Goal: Task Accomplishment & Management: Manage account settings

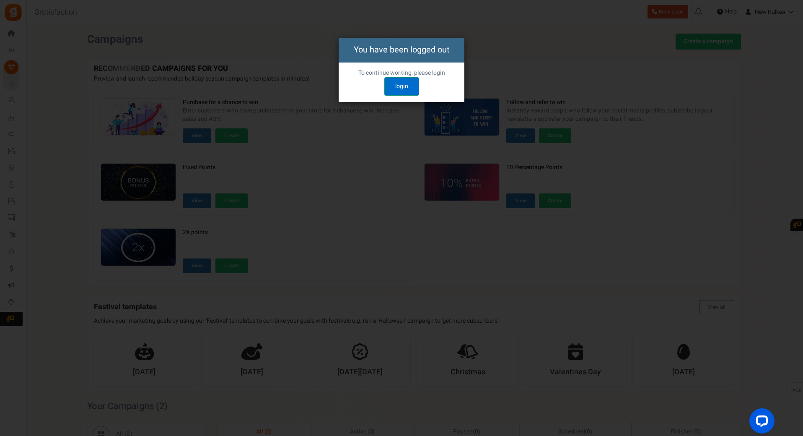
click at [389, 88] on link "login" at bounding box center [401, 86] width 35 height 18
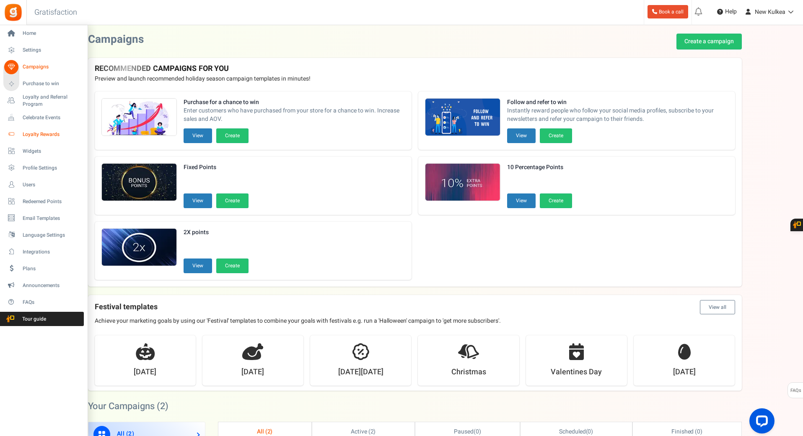
click at [52, 135] on span "Loyalty Rewards" at bounding box center [52, 134] width 59 height 7
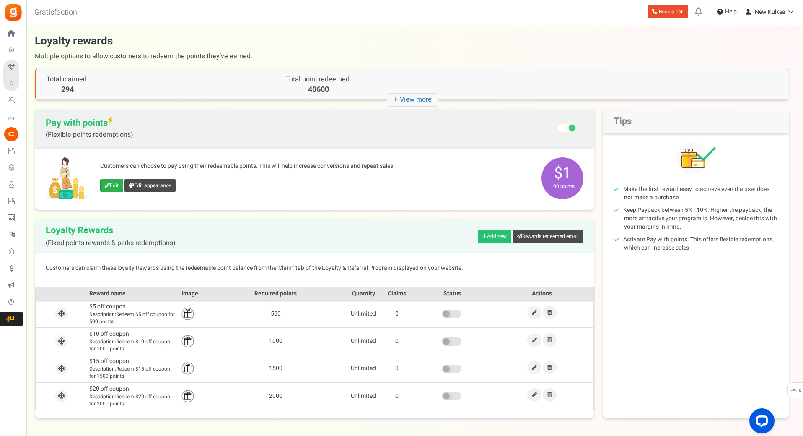
click at [112, 184] on link "Edit" at bounding box center [111, 185] width 23 height 13
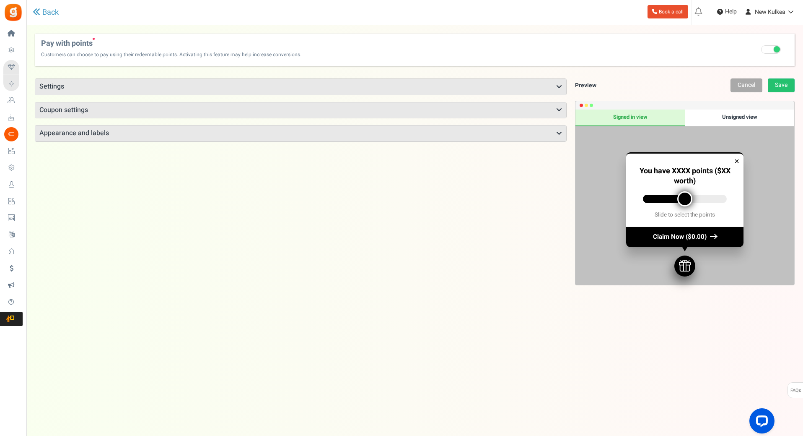
click at [189, 88] on h3 "Settings" at bounding box center [300, 87] width 531 height 16
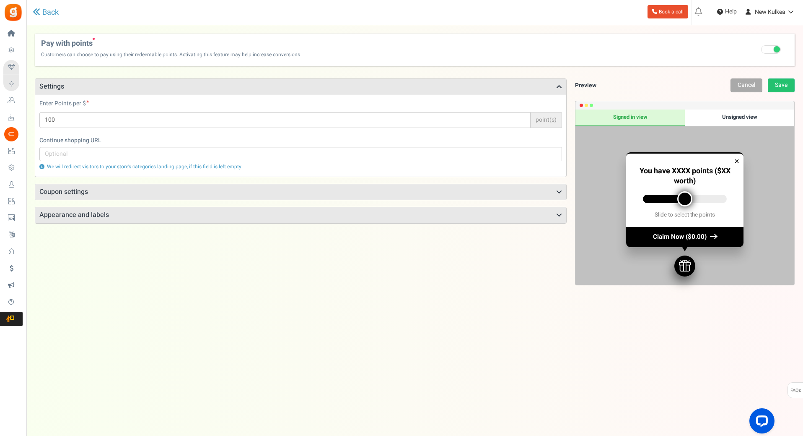
click at [166, 194] on h3 "Coupon settings" at bounding box center [300, 192] width 531 height 16
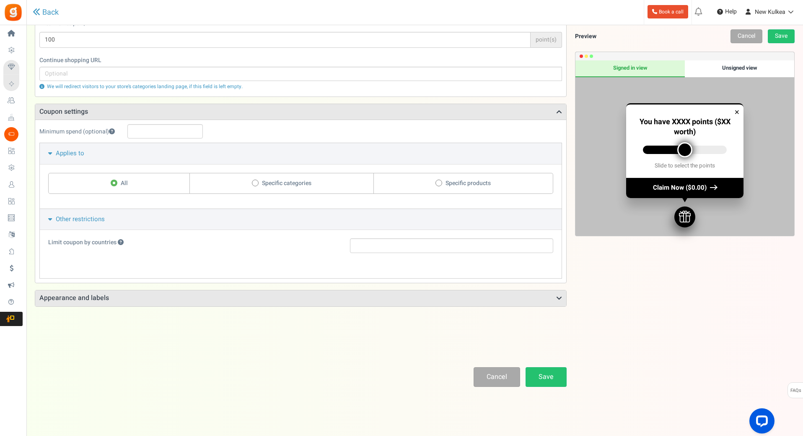
scroll to position [81, 0]
click at [117, 294] on h3 "Appearance and labels" at bounding box center [300, 297] width 531 height 16
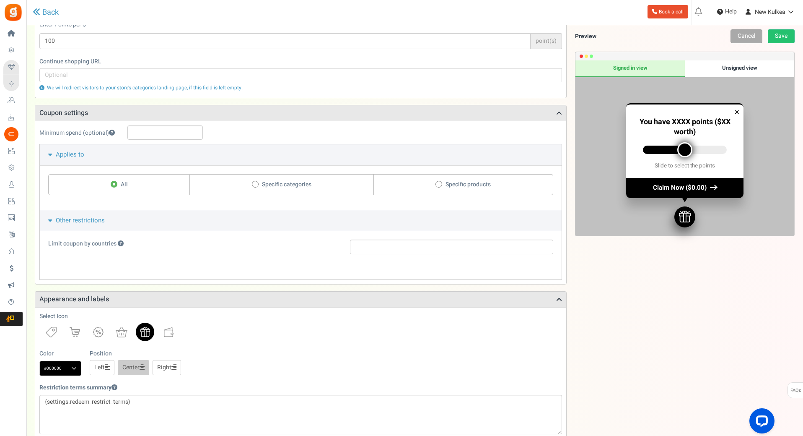
scroll to position [68, 0]
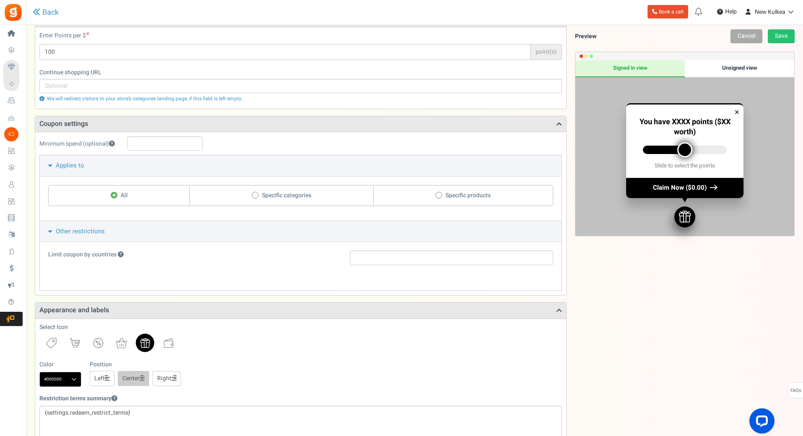
click at [0, 0] on span "Email Templates" at bounding box center [0, 0] width 0 height 0
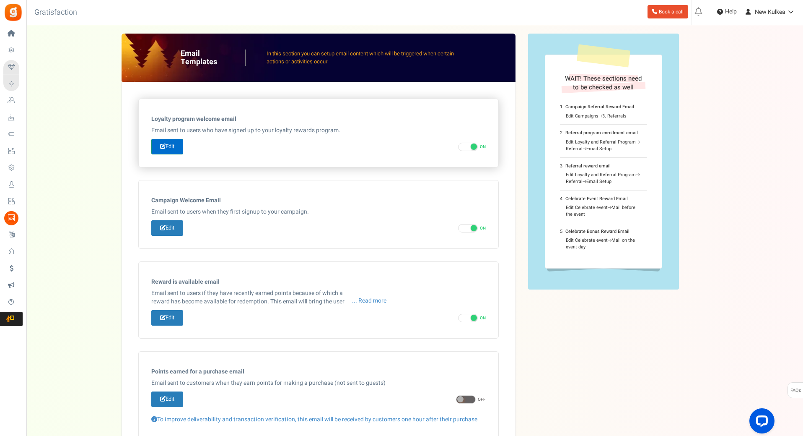
click at [175, 146] on link "Edit" at bounding box center [167, 147] width 32 height 16
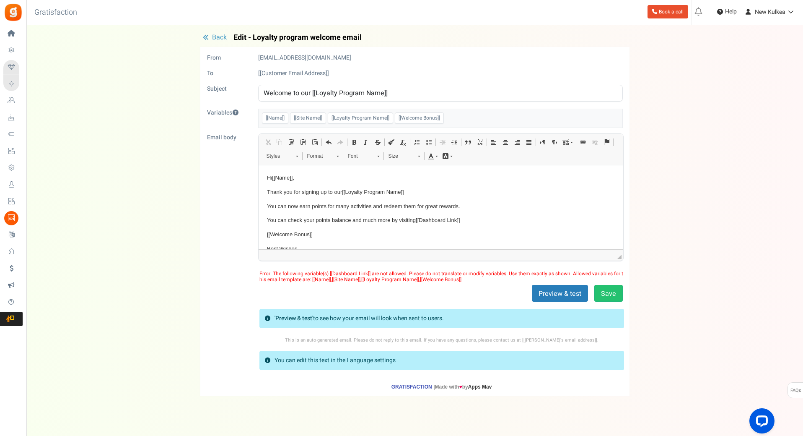
scroll to position [22, 0]
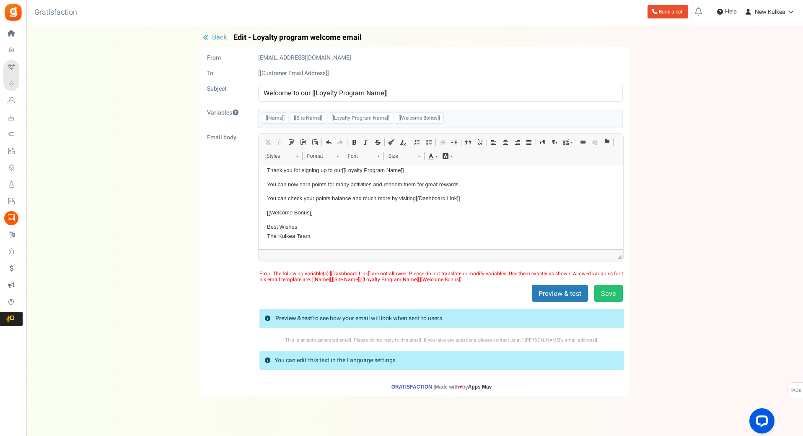
click at [215, 36] on span "Back" at bounding box center [219, 37] width 15 height 10
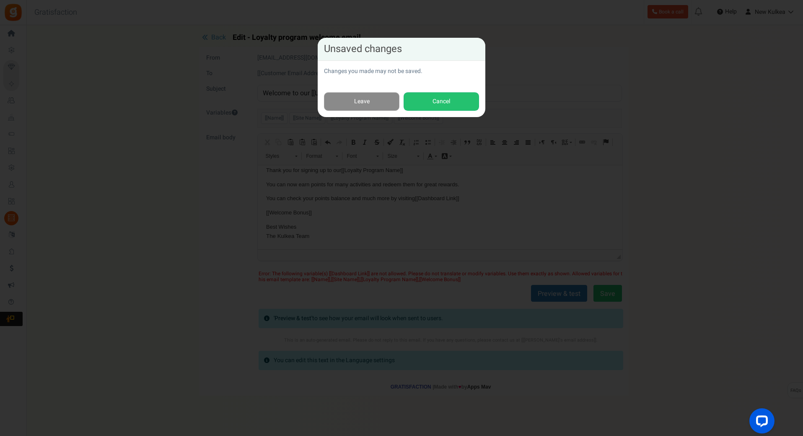
click at [365, 97] on link "Leave" at bounding box center [361, 101] width 75 height 19
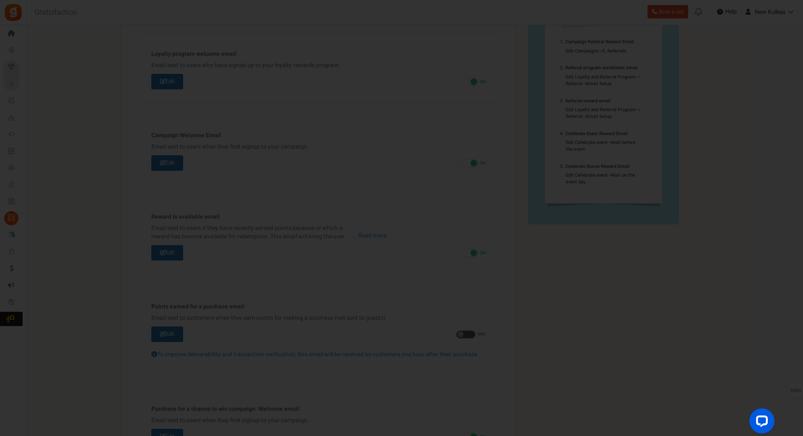
scroll to position [0, 0]
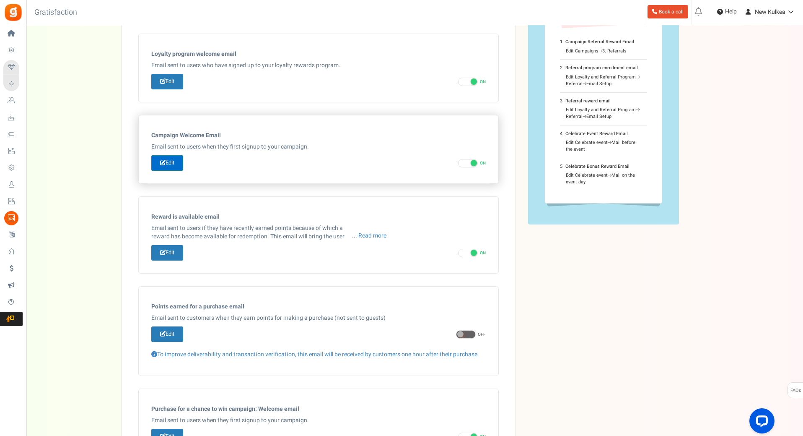
click at [168, 164] on link "Edit" at bounding box center [167, 163] width 32 height 16
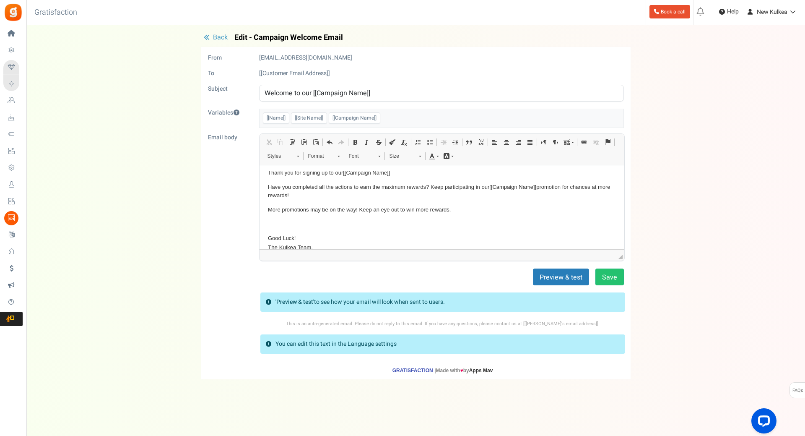
scroll to position [30, 0]
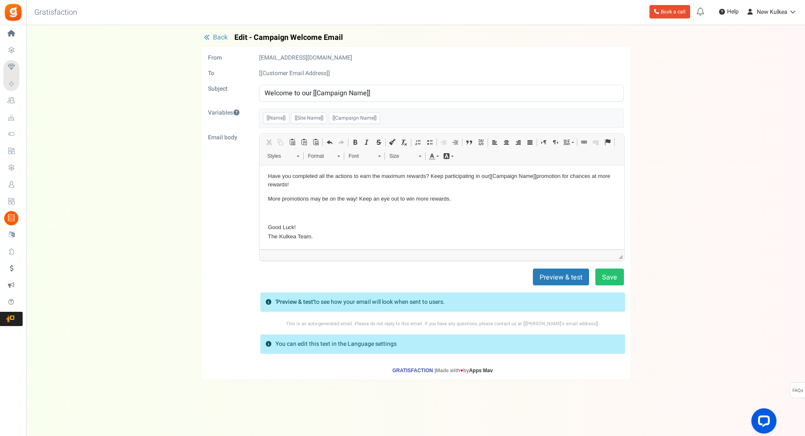
click at [211, 36] on button "Back" at bounding box center [215, 38] width 29 height 8
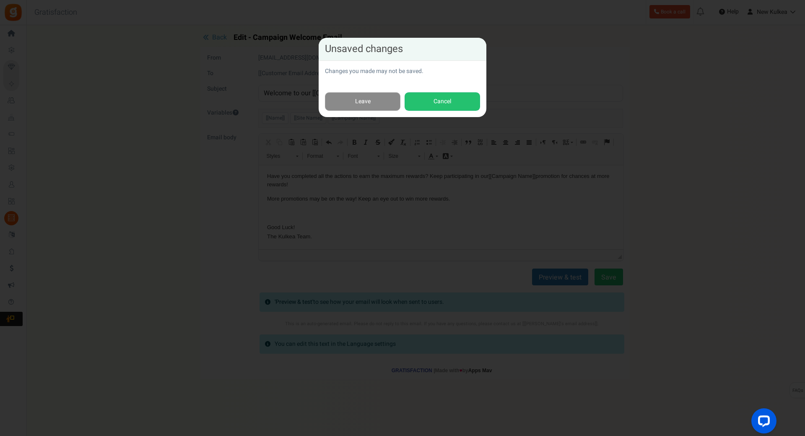
click at [366, 104] on link "Leave" at bounding box center [362, 101] width 75 height 19
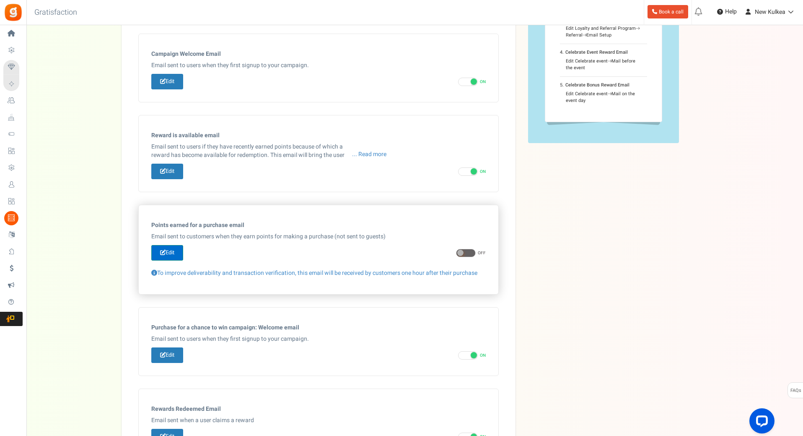
click at [175, 251] on link "Edit" at bounding box center [167, 253] width 32 height 16
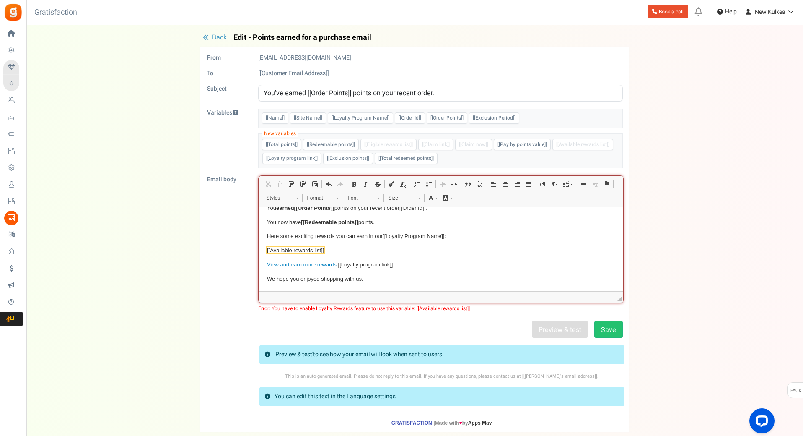
scroll to position [41, 0]
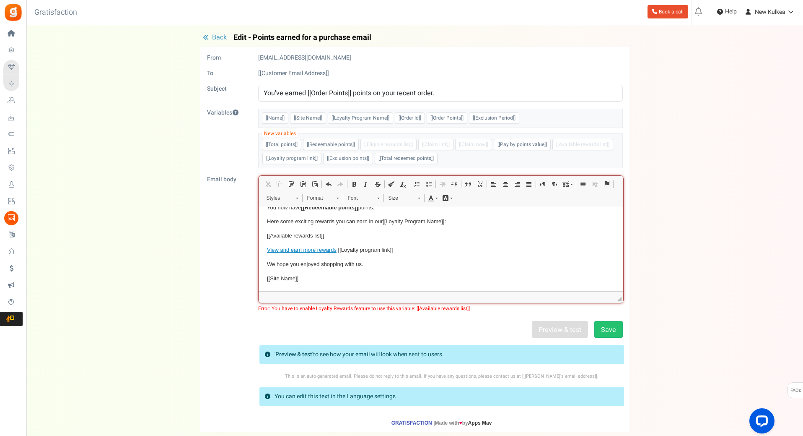
click at [213, 40] on span "Back" at bounding box center [219, 37] width 15 height 10
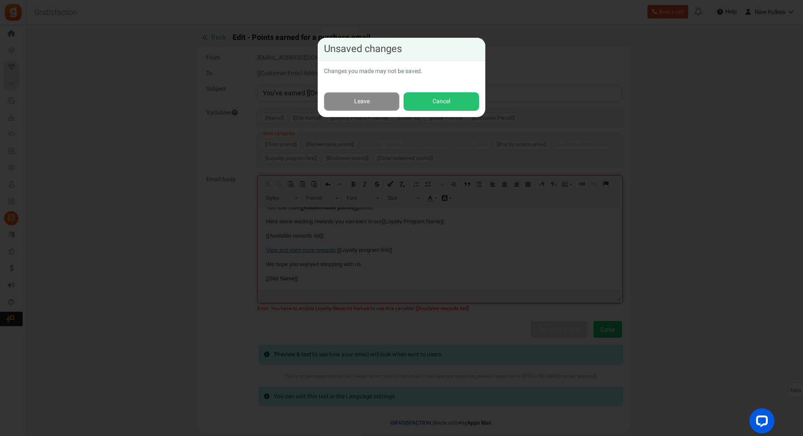
click at [364, 99] on link "Leave" at bounding box center [361, 101] width 75 height 19
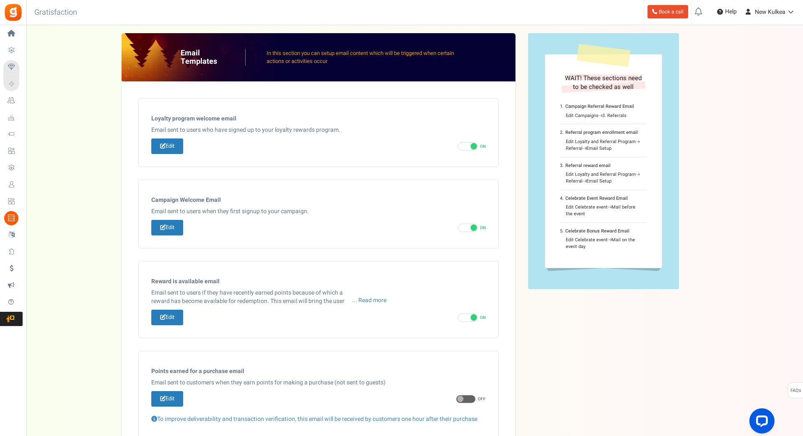
scroll to position [0, 0]
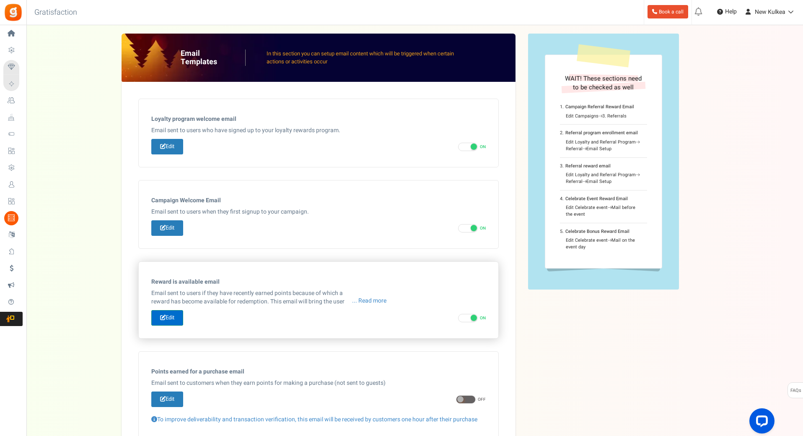
click at [166, 315] on link "Edit" at bounding box center [167, 318] width 32 height 16
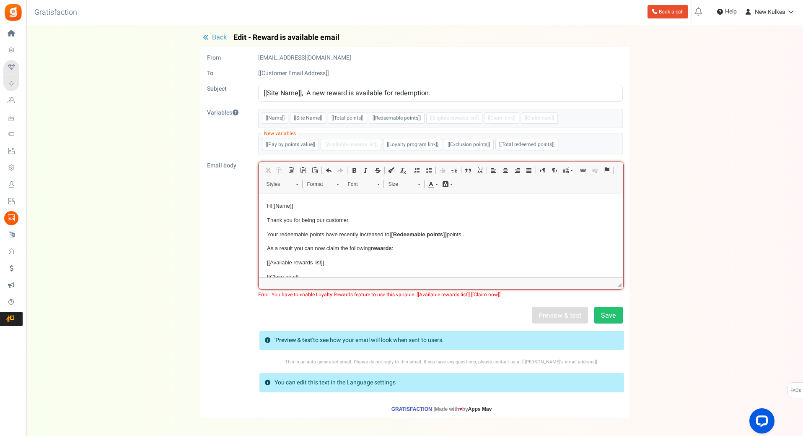
scroll to position [41, 0]
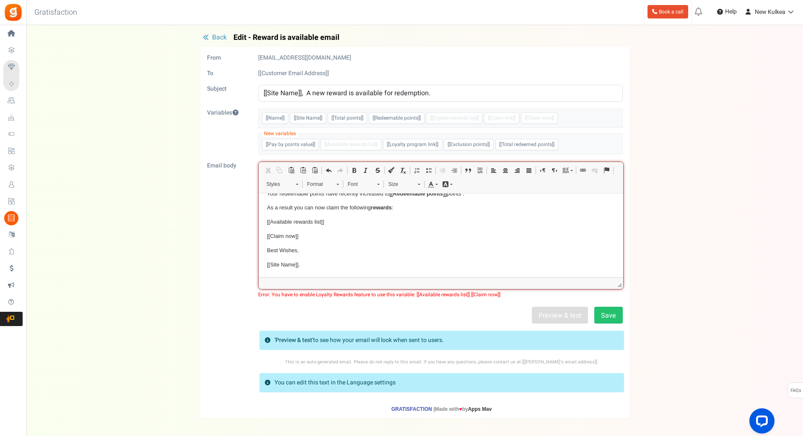
click at [212, 36] on span "Back" at bounding box center [219, 37] width 15 height 10
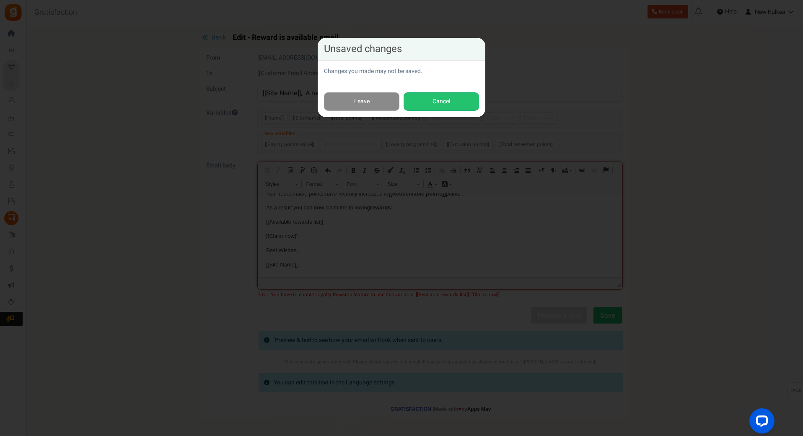
click at [369, 96] on link "Leave" at bounding box center [361, 101] width 75 height 19
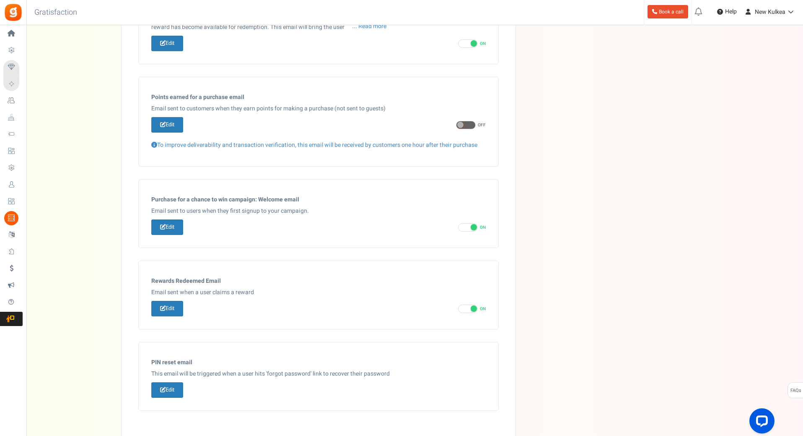
scroll to position [293, 0]
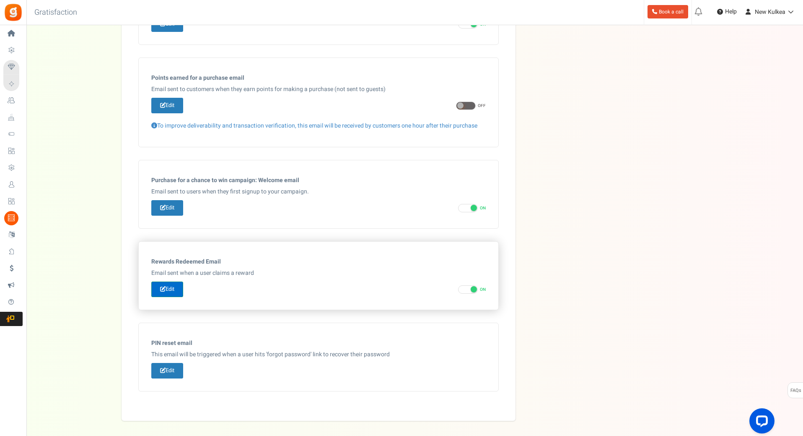
click at [167, 285] on link "Edit" at bounding box center [167, 289] width 32 height 16
type input "Thank you for redeeming points at [[Site Name]]"
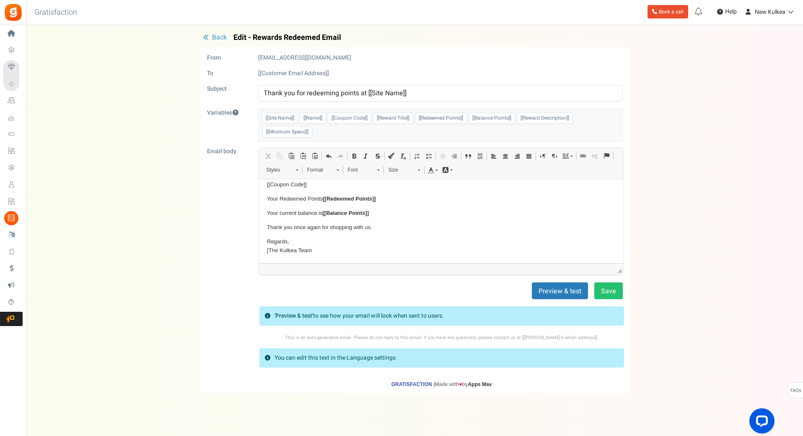
scroll to position [39, 0]
click at [340, 250] on p "Regards, [ The Kulkea Team" at bounding box center [441, 246] width 348 height 18
click at [616, 290] on button "Save" at bounding box center [609, 290] width 29 height 17
click at [216, 37] on span "Back" at bounding box center [219, 37] width 15 height 10
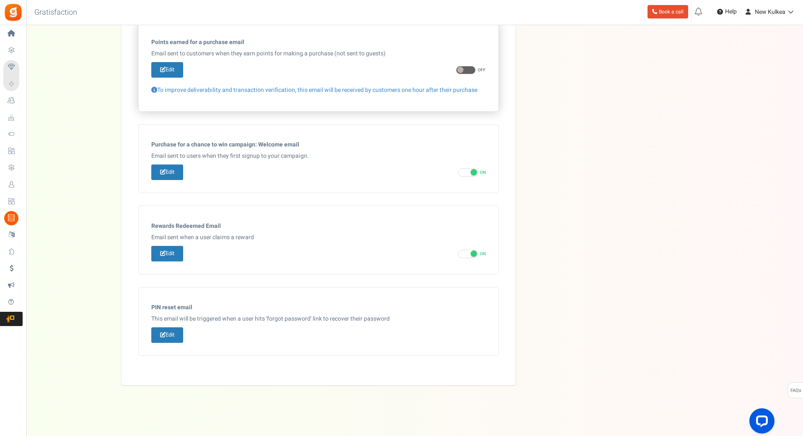
scroll to position [0, 0]
